Goal: Task Accomplishment & Management: Manage account settings

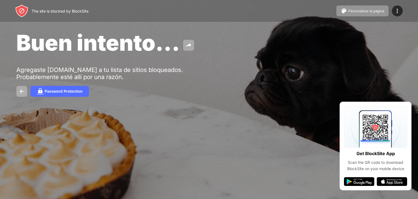
click at [402, 11] on div at bounding box center [397, 10] width 11 height 11
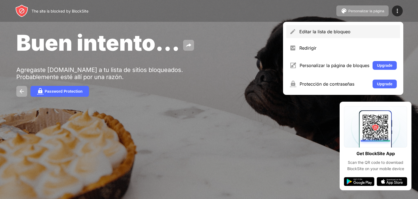
click at [381, 27] on div "Editar la lista de bloqueo" at bounding box center [343, 31] width 114 height 13
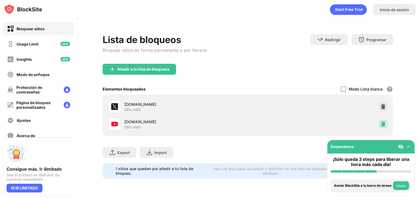
click at [381, 123] on img at bounding box center [382, 123] width 5 height 5
